Goal: Information Seeking & Learning: Find specific fact

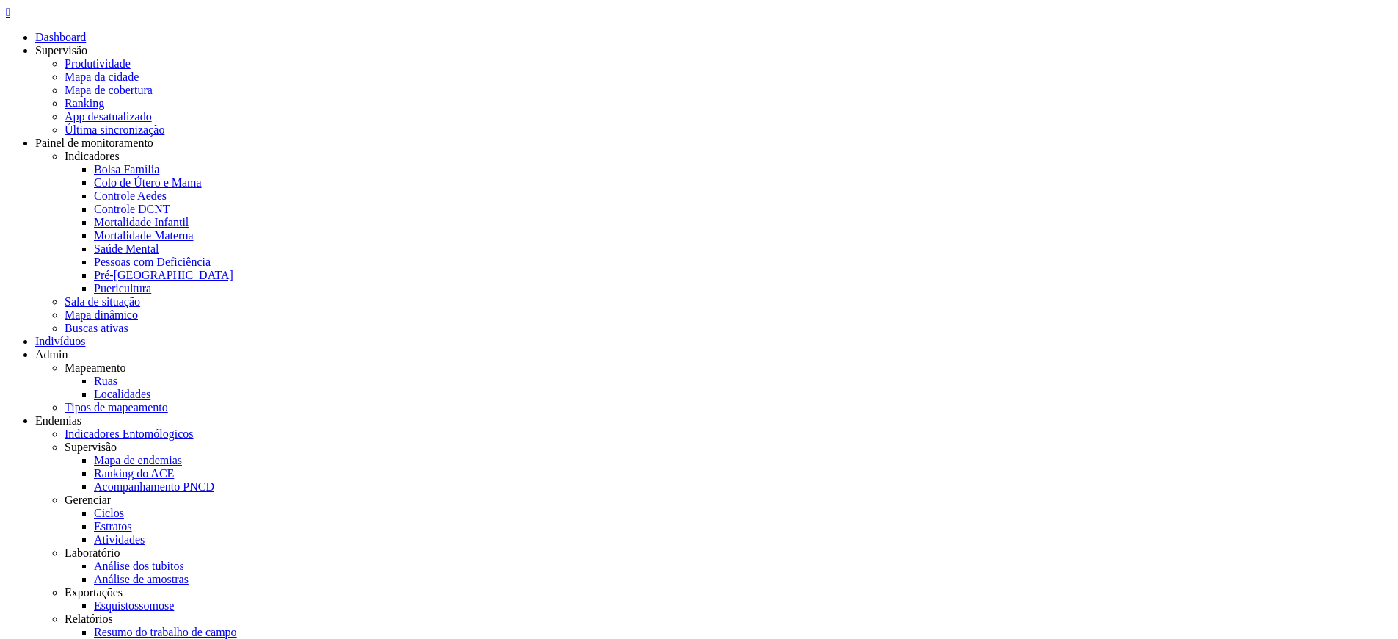
copy span "709008866497914"
copy span "700500534409253"
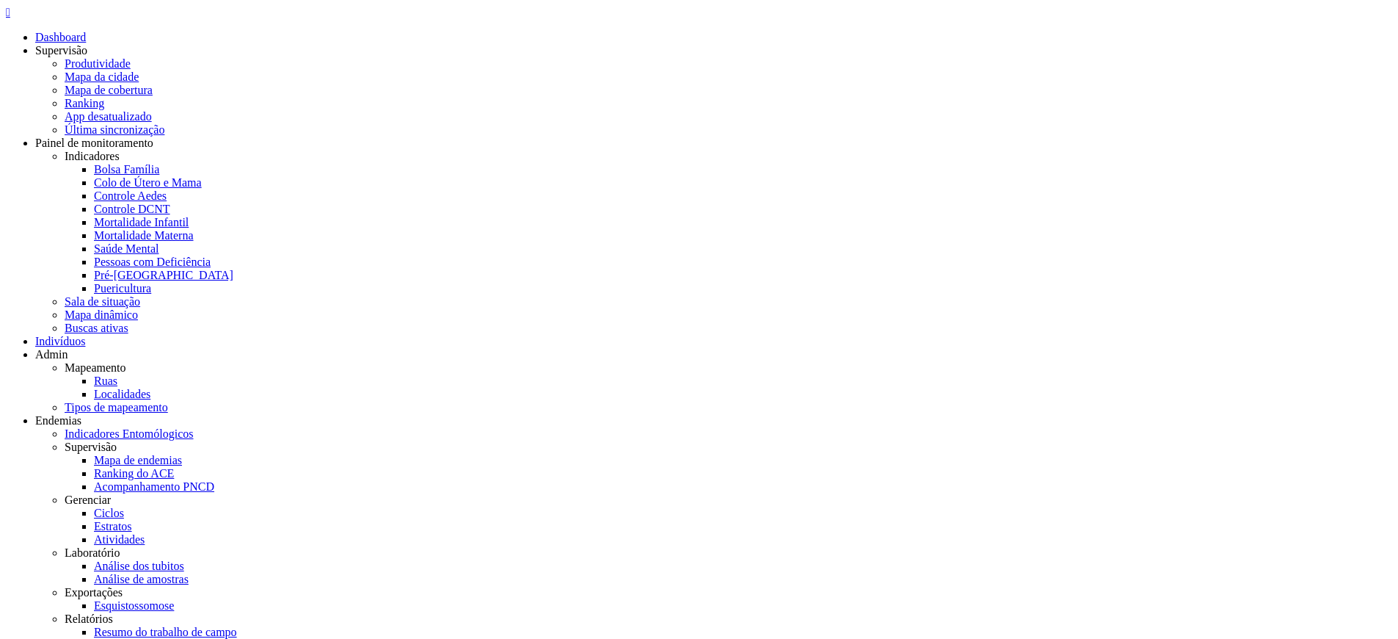
copy span "02170137599"
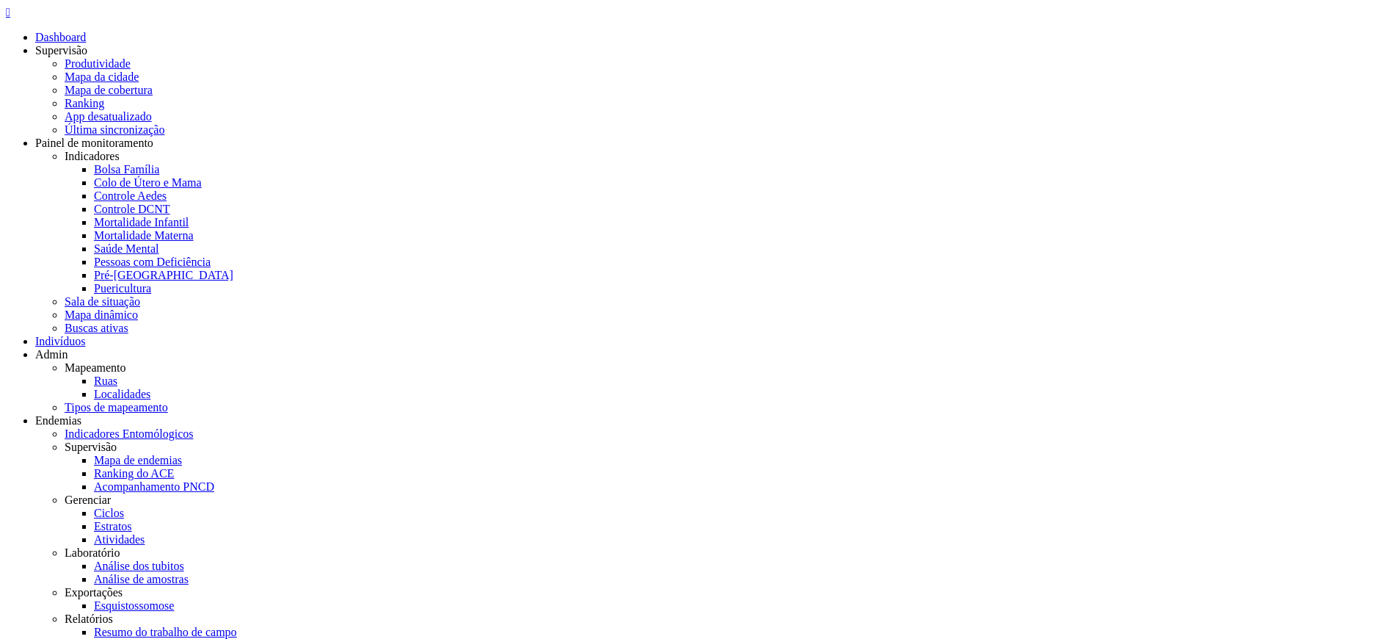
copy span "02170137599"
type input "**********"
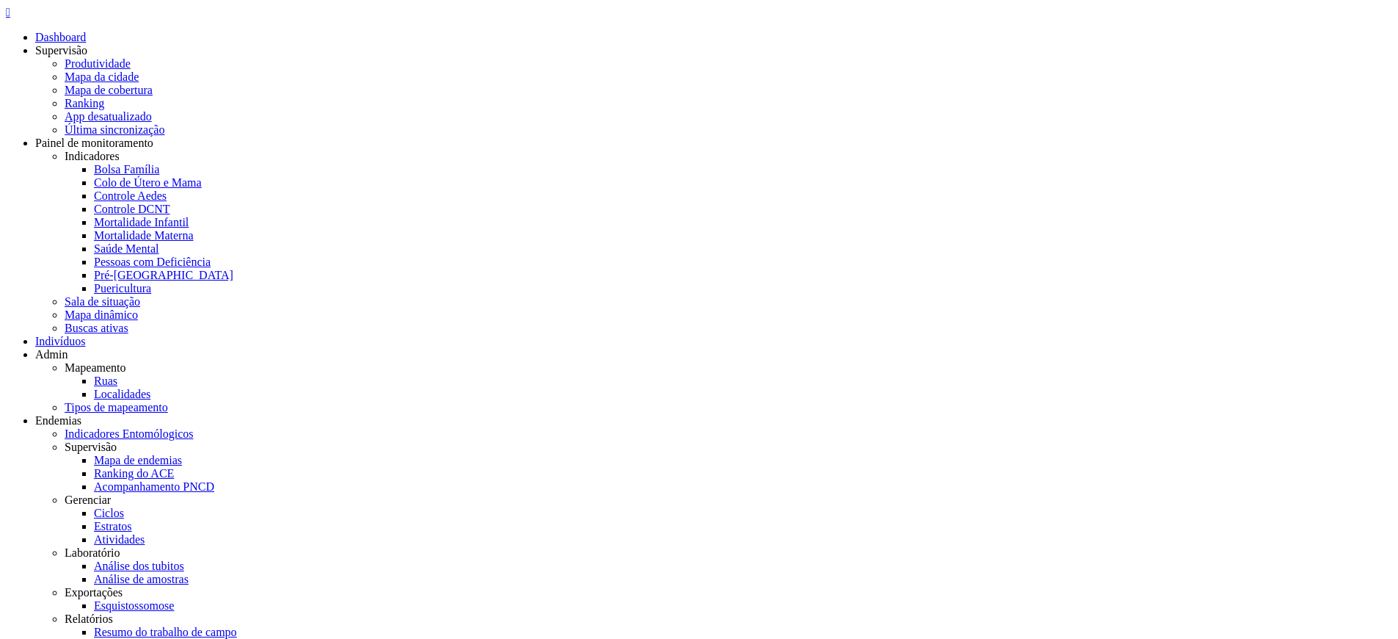
copy span "0000202320"
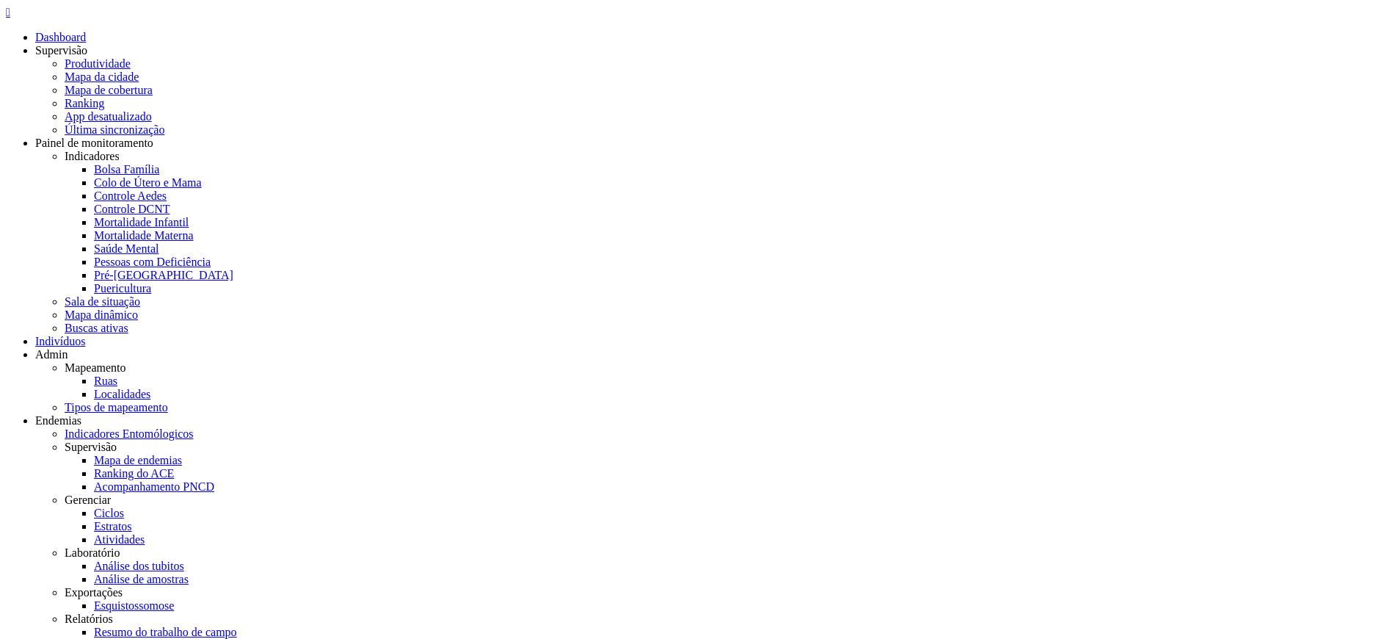
copy span "0000202320"
drag, startPoint x: 818, startPoint y: 102, endPoint x: 863, endPoint y: 99, distance: 44.9
copy span "202320"
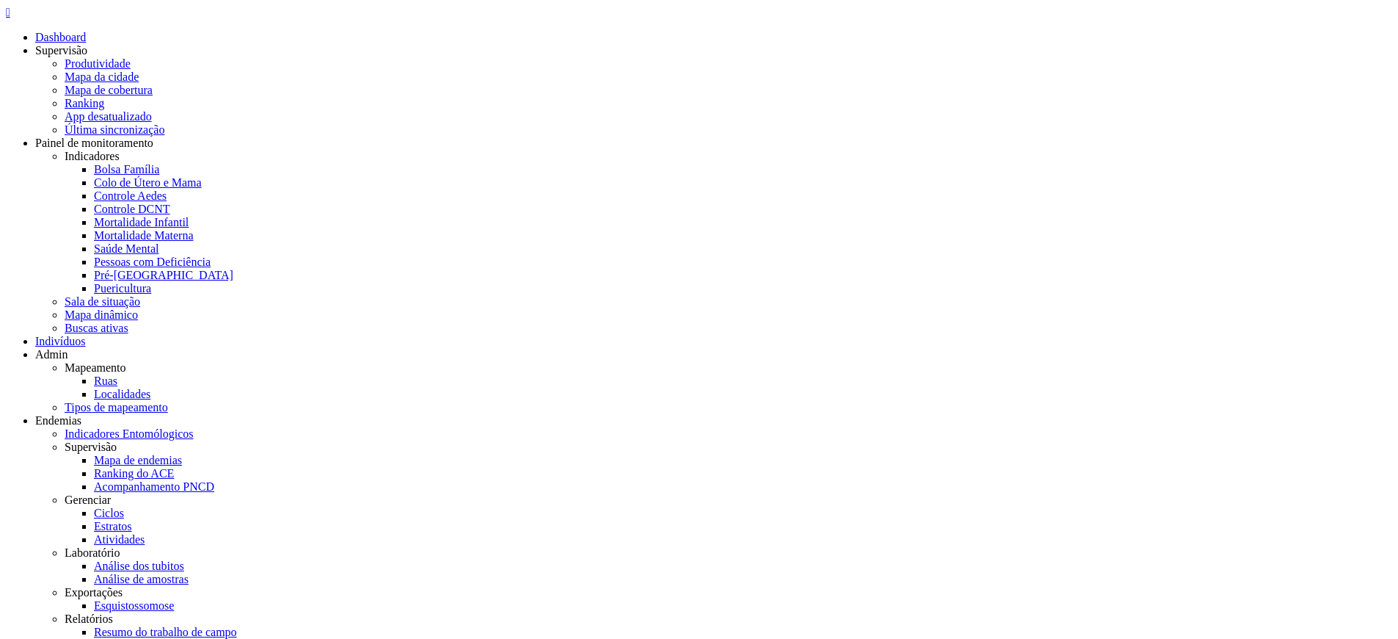
drag, startPoint x: 851, startPoint y: 122, endPoint x: 723, endPoint y: 123, distance: 127.7
copy span "[PERSON_NAME]"
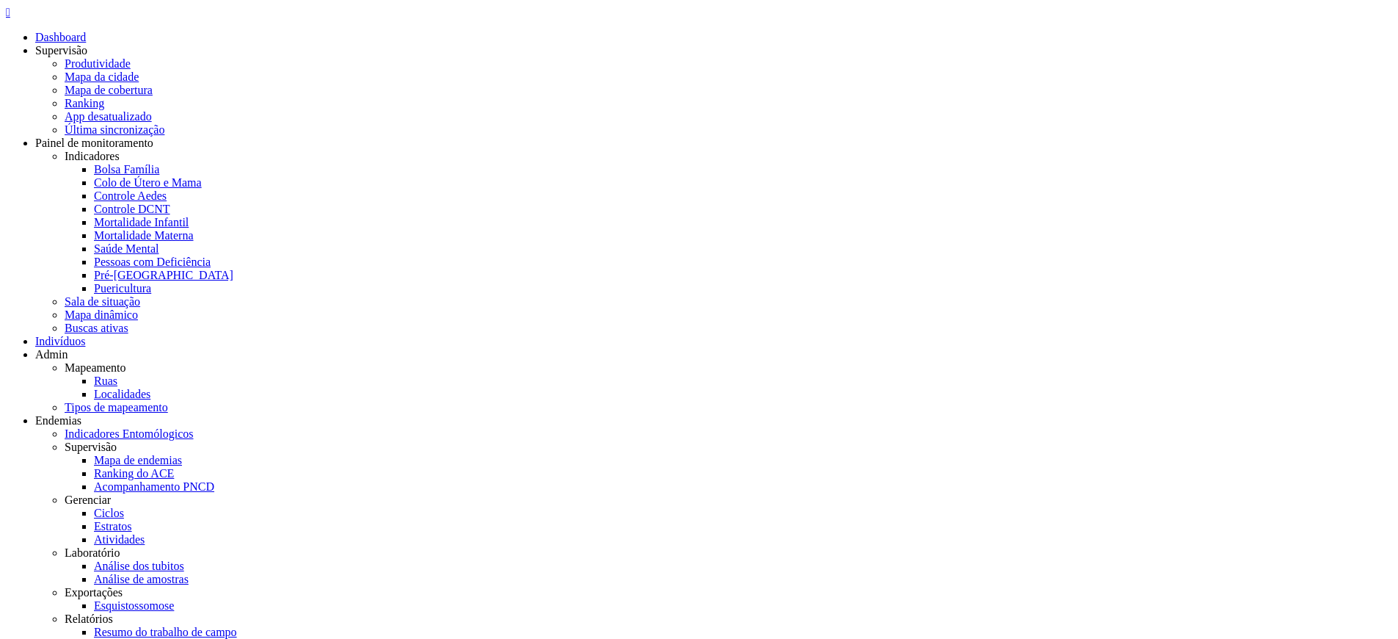
copy span "[PERSON_NAME]"
copy span "0000202320"
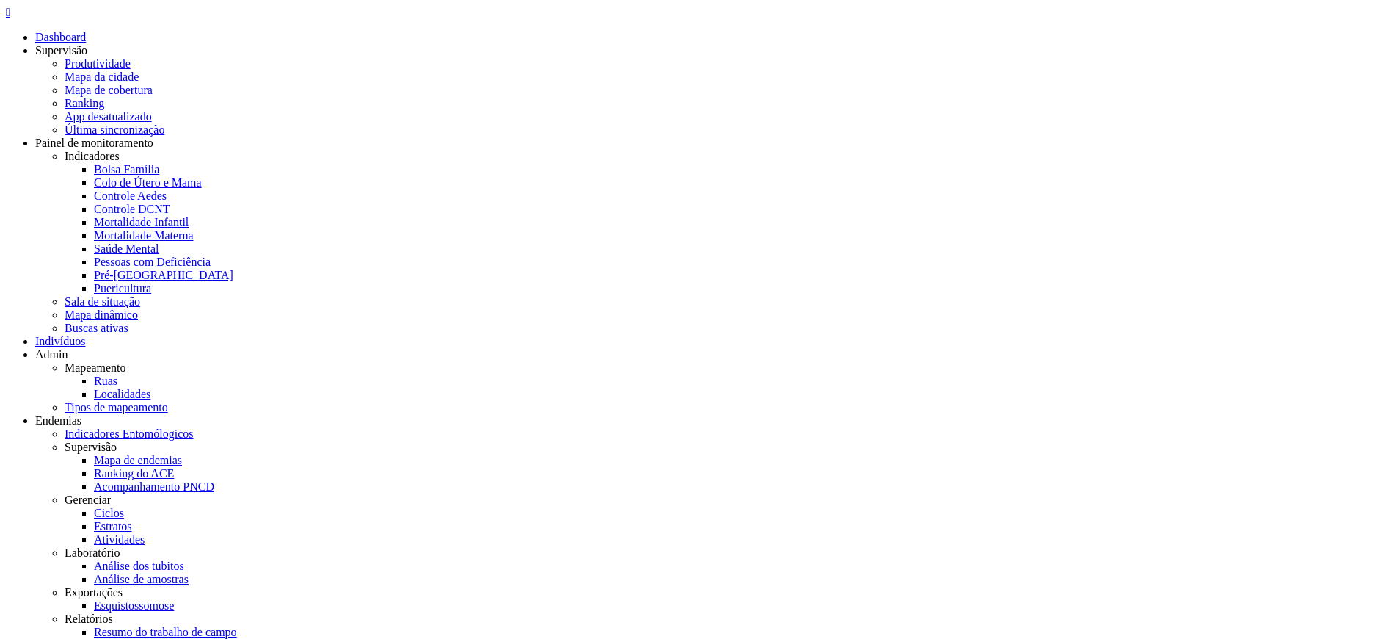
copy span "0000202320"
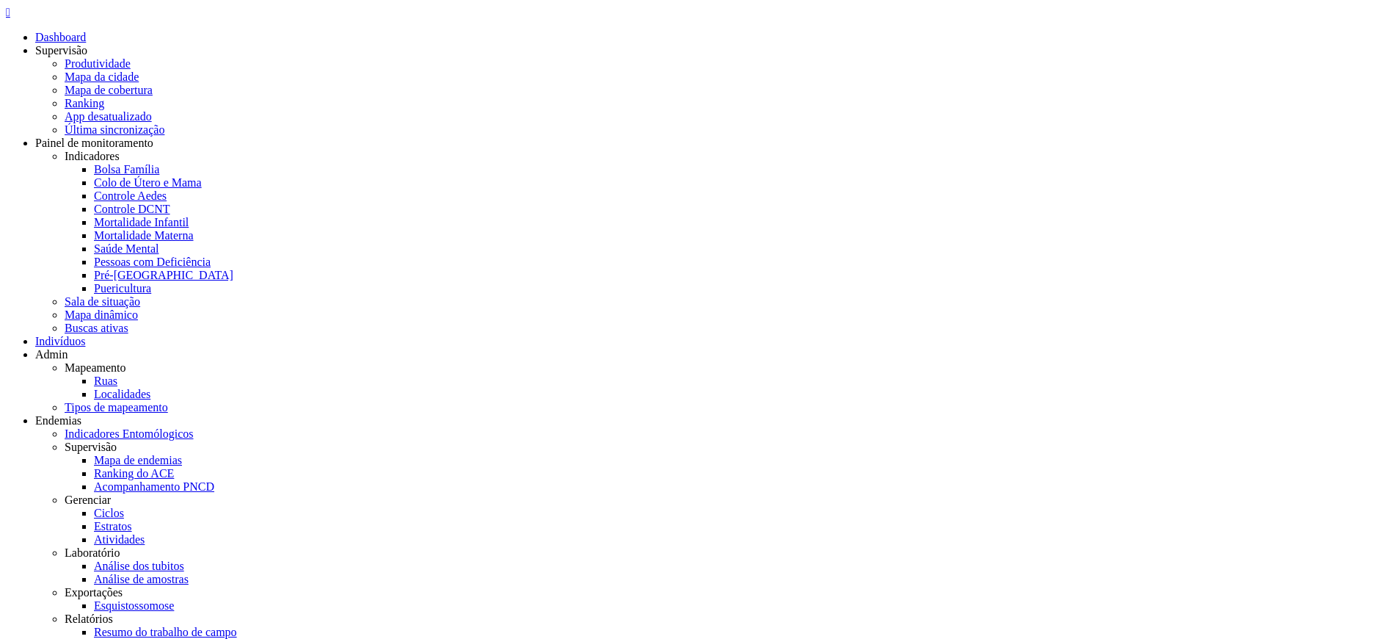
copy span "04916699505"
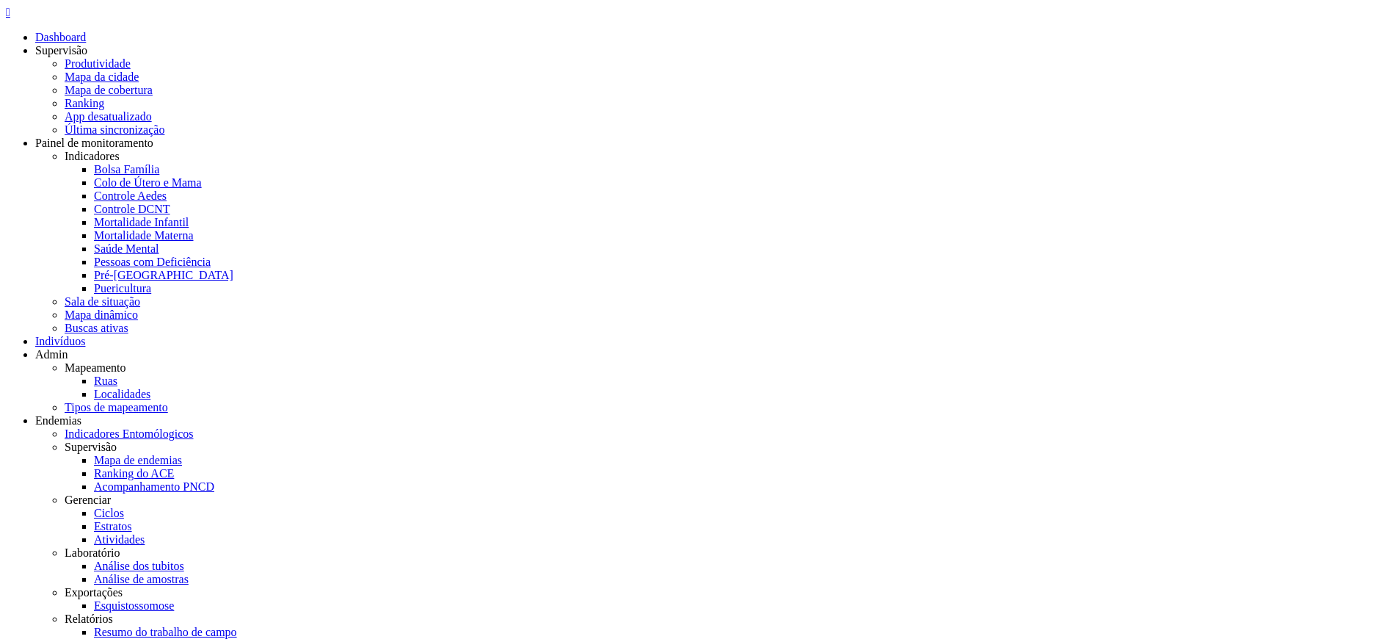
copy span "2493101"
